Goal: Task Accomplishment & Management: Manage account settings

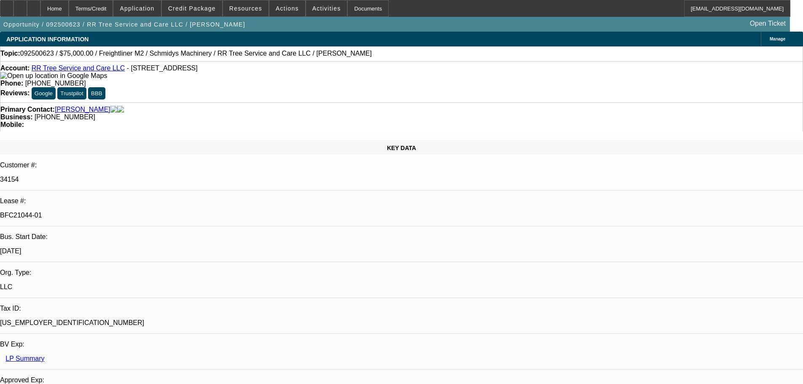
select select "0"
select select "3"
select select "0"
select select "6"
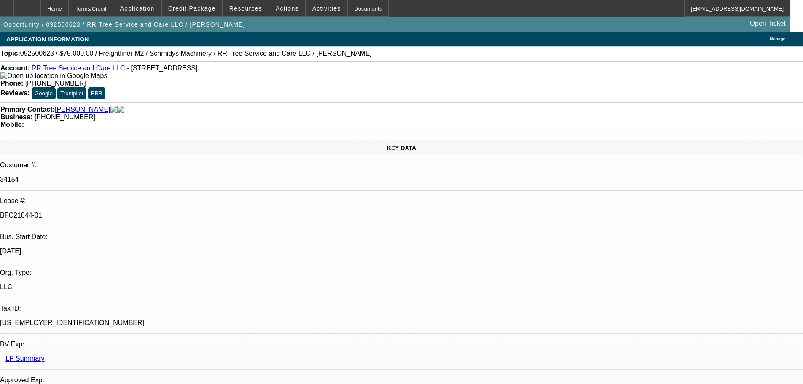
select select "0"
select select "3"
select select "0"
select select "6"
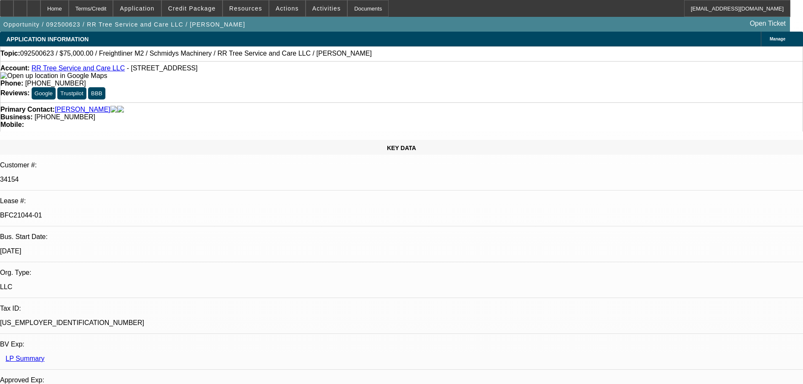
select select "0"
select select "2"
select select "0"
select select "6"
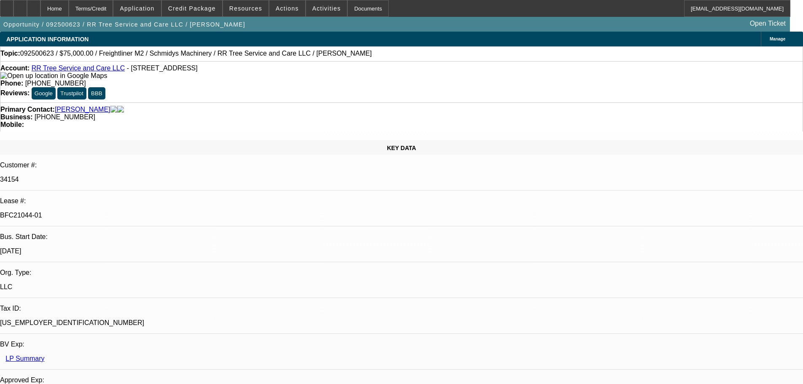
select select "0"
select select "6"
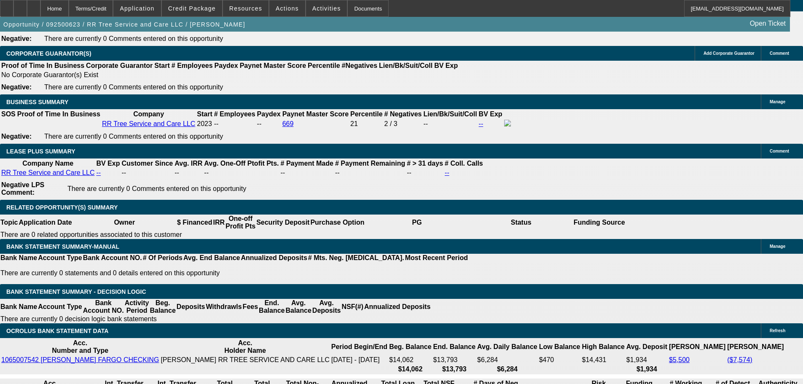
scroll to position [1432, 0]
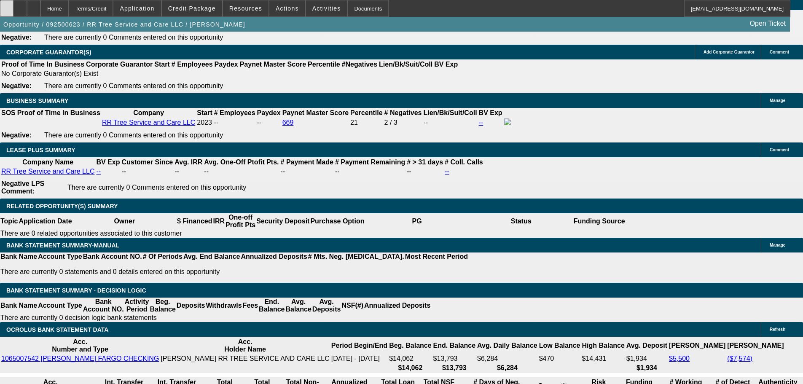
click at [7, 5] on icon at bounding box center [7, 5] width 0 height 0
